Goal: Transaction & Acquisition: Purchase product/service

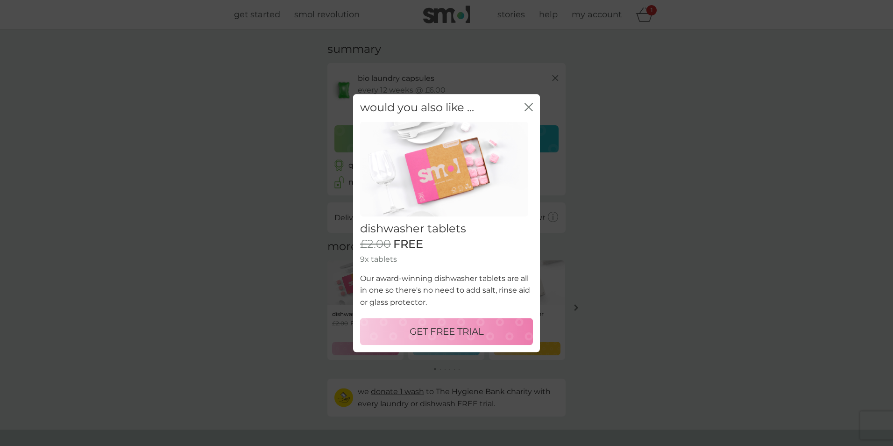
click at [525, 106] on icon "close" at bounding box center [528, 107] width 8 height 8
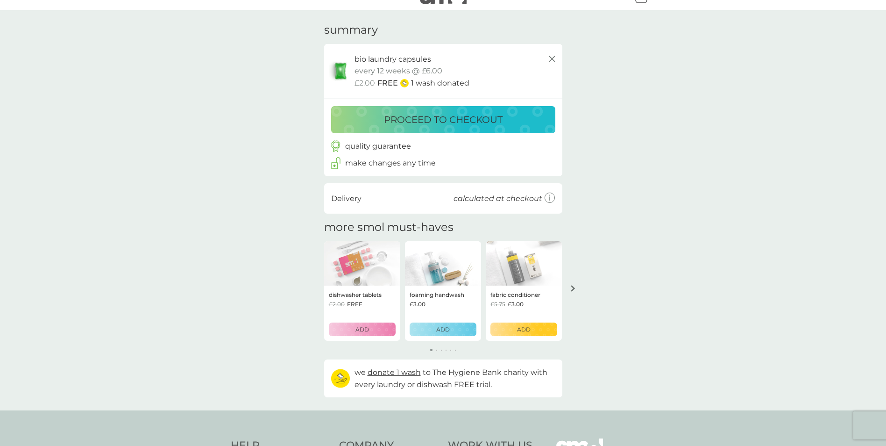
scroll to position [7, 0]
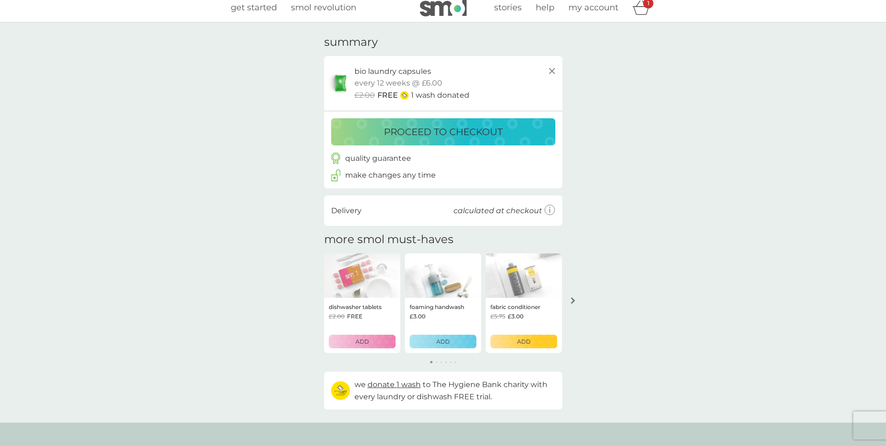
click at [550, 211] on icon at bounding box center [549, 210] width 1 height 4
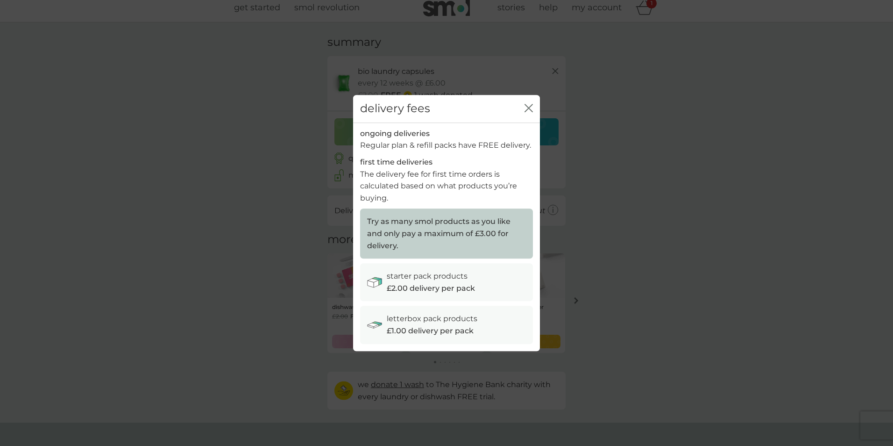
click at [526, 101] on div "delivery fees close" at bounding box center [446, 109] width 187 height 28
click at [524, 110] on div "delivery fees close" at bounding box center [446, 109] width 187 height 28
click at [524, 108] on div "delivery fees close" at bounding box center [446, 109] width 187 height 28
click at [528, 108] on icon "close" at bounding box center [527, 107] width 4 height 7
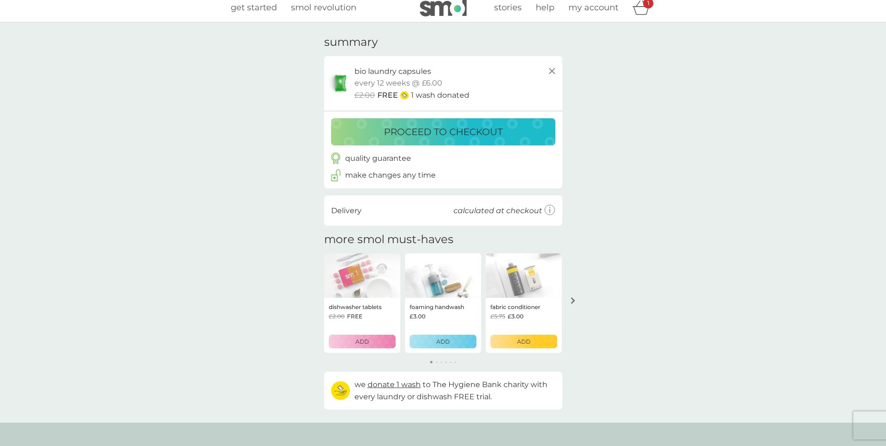
click at [482, 124] on p "proceed to checkout" at bounding box center [443, 131] width 119 height 15
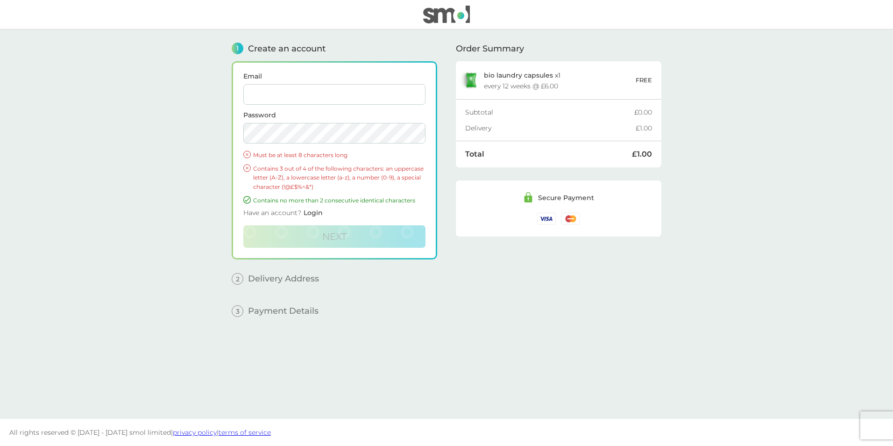
click at [381, 79] on label "Email" at bounding box center [334, 76] width 182 height 7
click at [381, 84] on input "Email" at bounding box center [334, 94] width 182 height 21
click at [379, 88] on input "Email" at bounding box center [334, 94] width 182 height 21
type input "[EMAIL_ADDRESS][DOMAIN_NAME]"
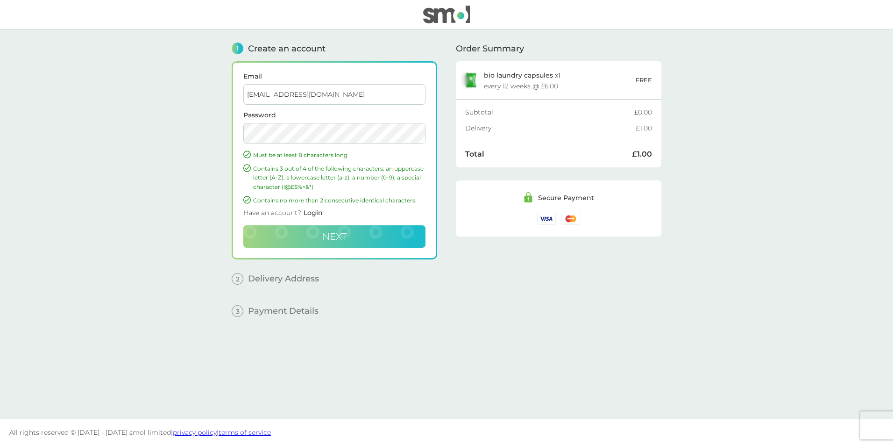
click at [329, 239] on span "Next" at bounding box center [334, 236] width 24 height 11
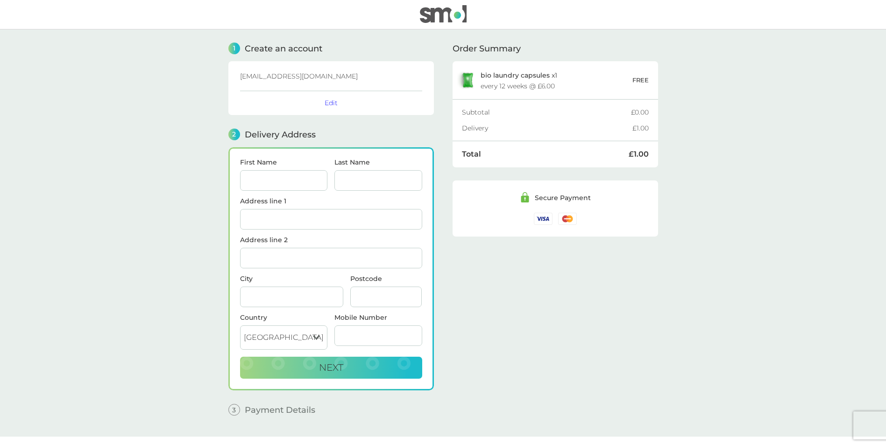
click at [290, 178] on input "First Name" at bounding box center [284, 180] width 88 height 21
click at [294, 179] on input "First Name" at bounding box center [284, 180] width 88 height 21
type input "Margherita"
type input "Berti"
click at [263, 217] on input "Address line 1" at bounding box center [331, 219] width 182 height 21
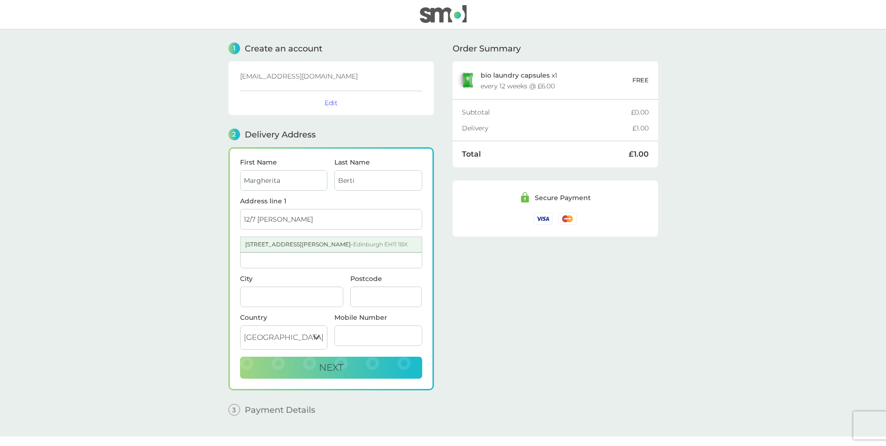
click at [299, 247] on div "[STREET_ADDRESS][PERSON_NAME]" at bounding box center [331, 244] width 181 height 15
type input "[STREET_ADDRESS][PERSON_NAME]"
type input "[GEOGRAPHIC_DATA]"
type input "EH11 1BX"
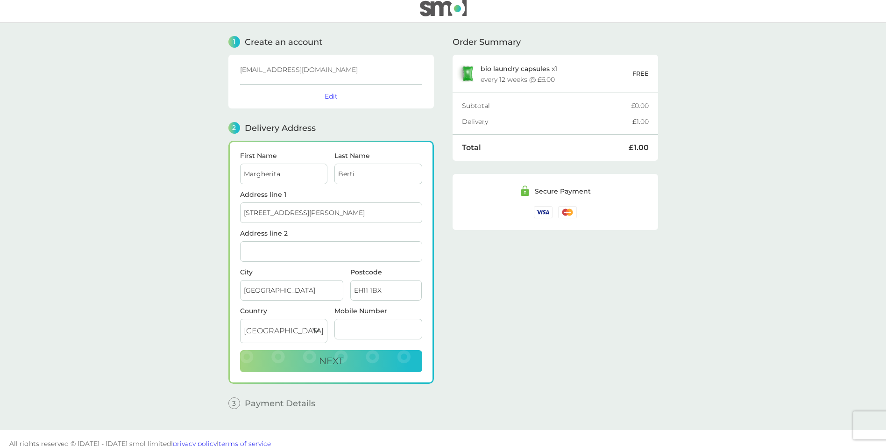
scroll to position [18, 0]
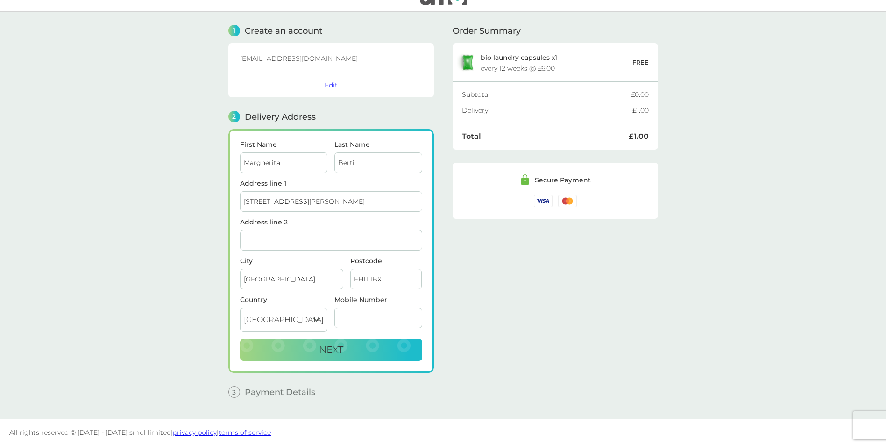
click at [364, 319] on input "Mobile Number" at bounding box center [378, 317] width 88 height 21
type input "07464433866"
click at [368, 352] on button "Next" at bounding box center [331, 350] width 182 height 22
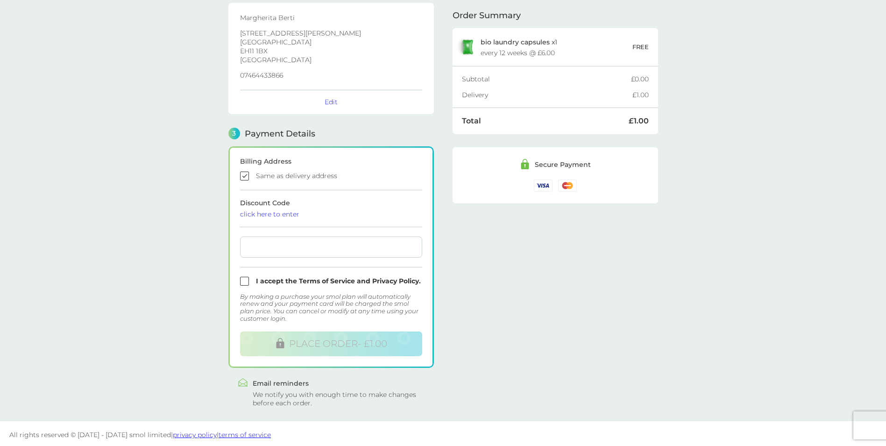
scroll to position [147, 0]
click at [242, 173] on input "checkbox" at bounding box center [331, 173] width 182 height 9
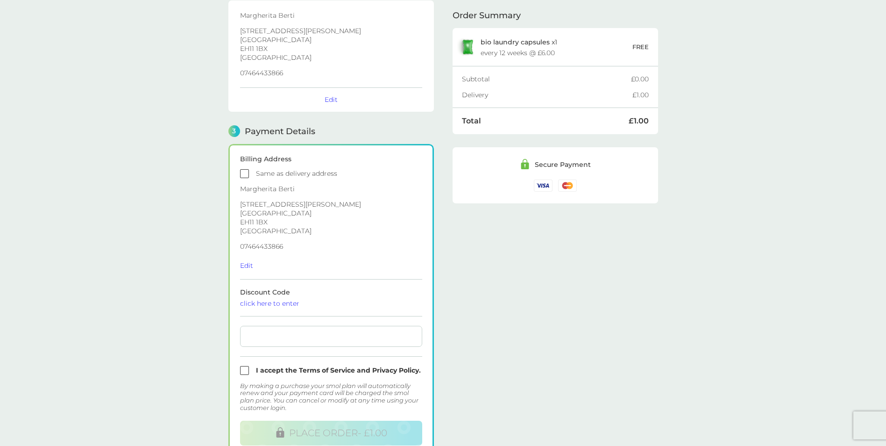
click at [243, 176] on input "checkbox" at bounding box center [331, 173] width 182 height 9
checkbox input "true"
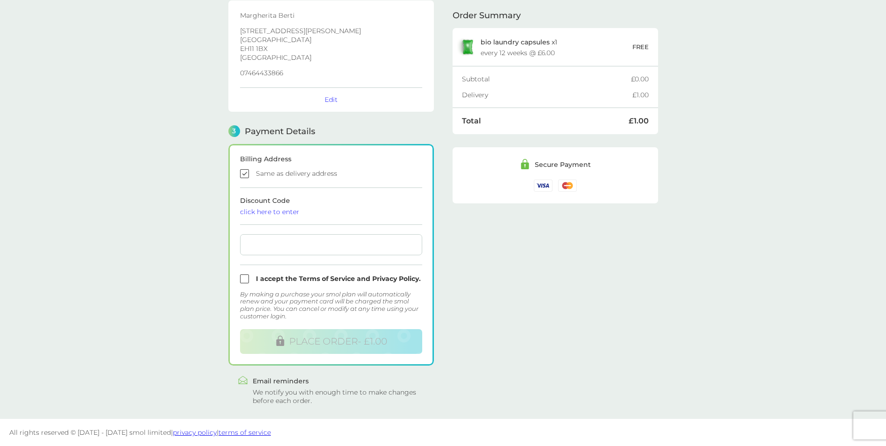
click at [198, 240] on main "1 Create an account [EMAIL_ADDRESS][DOMAIN_NAME] Edit 2 Delivery Address [PERSO…" at bounding box center [443, 151] width 886 height 536
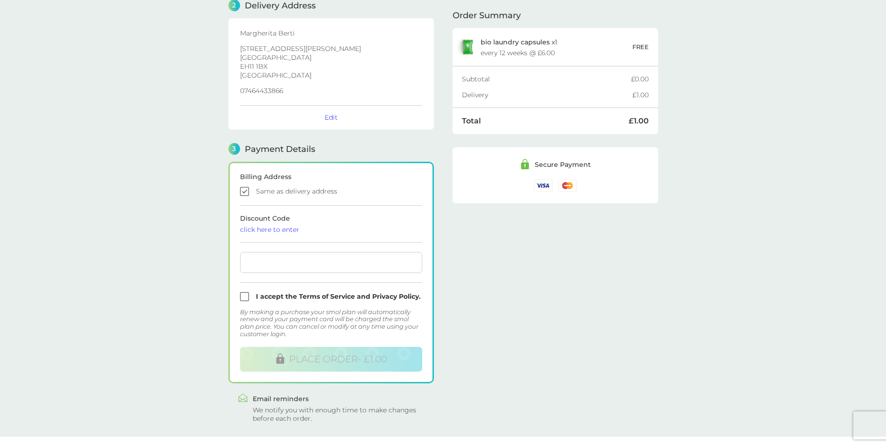
scroll to position [140, 0]
